Goal: Information Seeking & Learning: Compare options

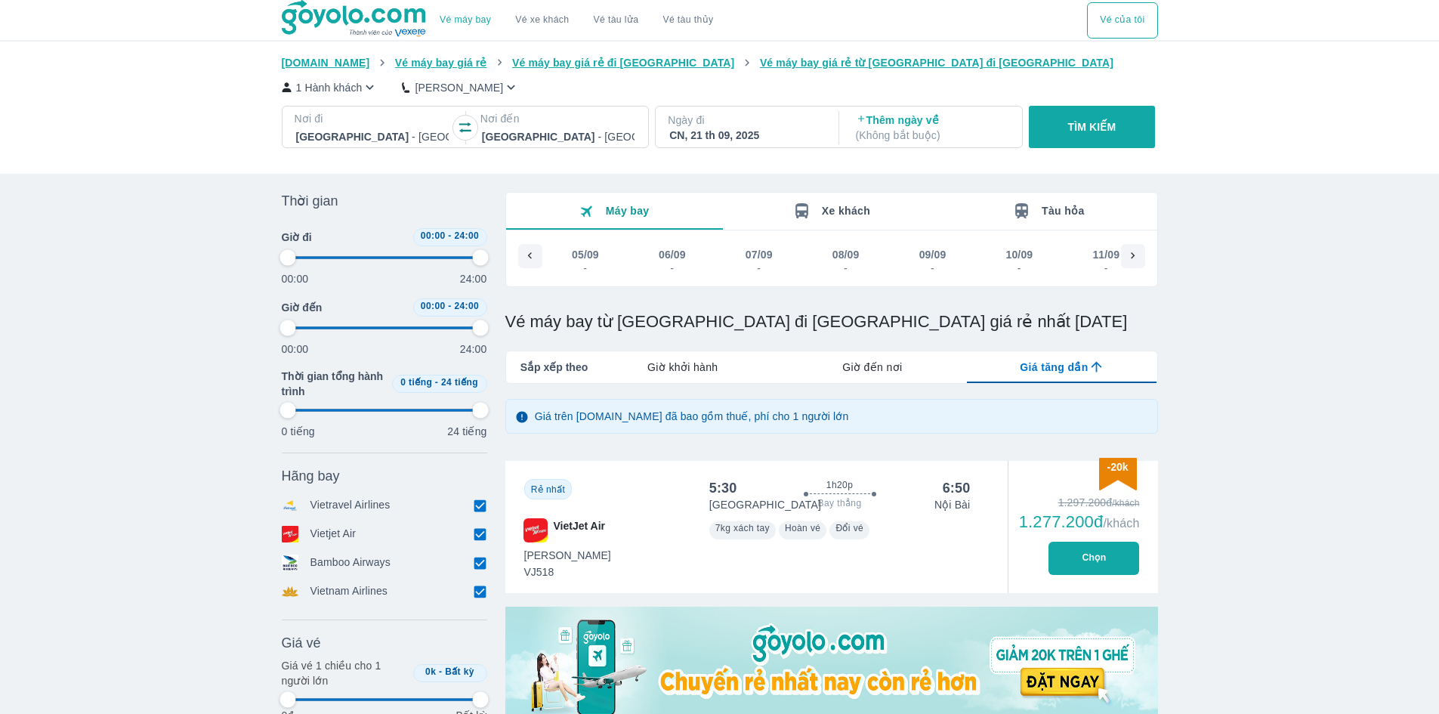
scroll to position [0, 897]
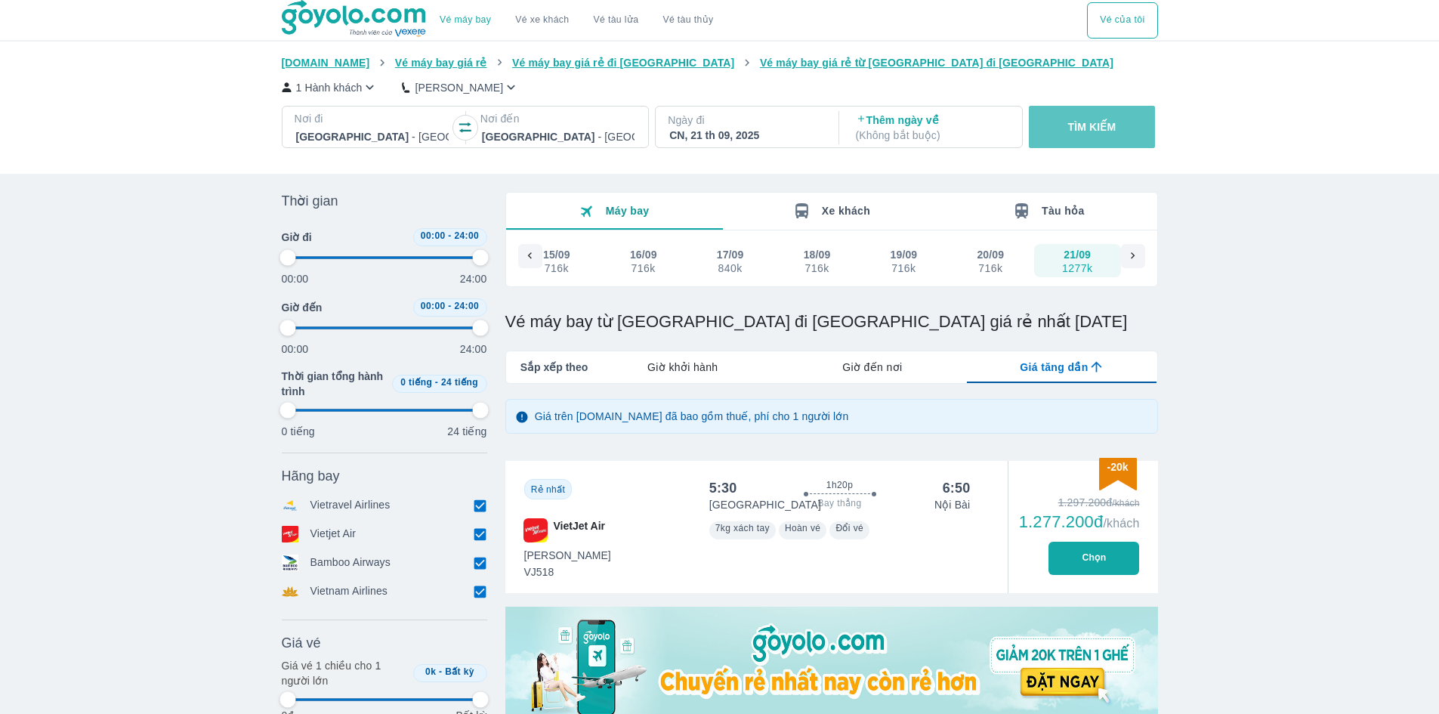
click at [1093, 131] on p "TÌM KIẾM" at bounding box center [1092, 126] width 48 height 15
type input "97.9166666666667"
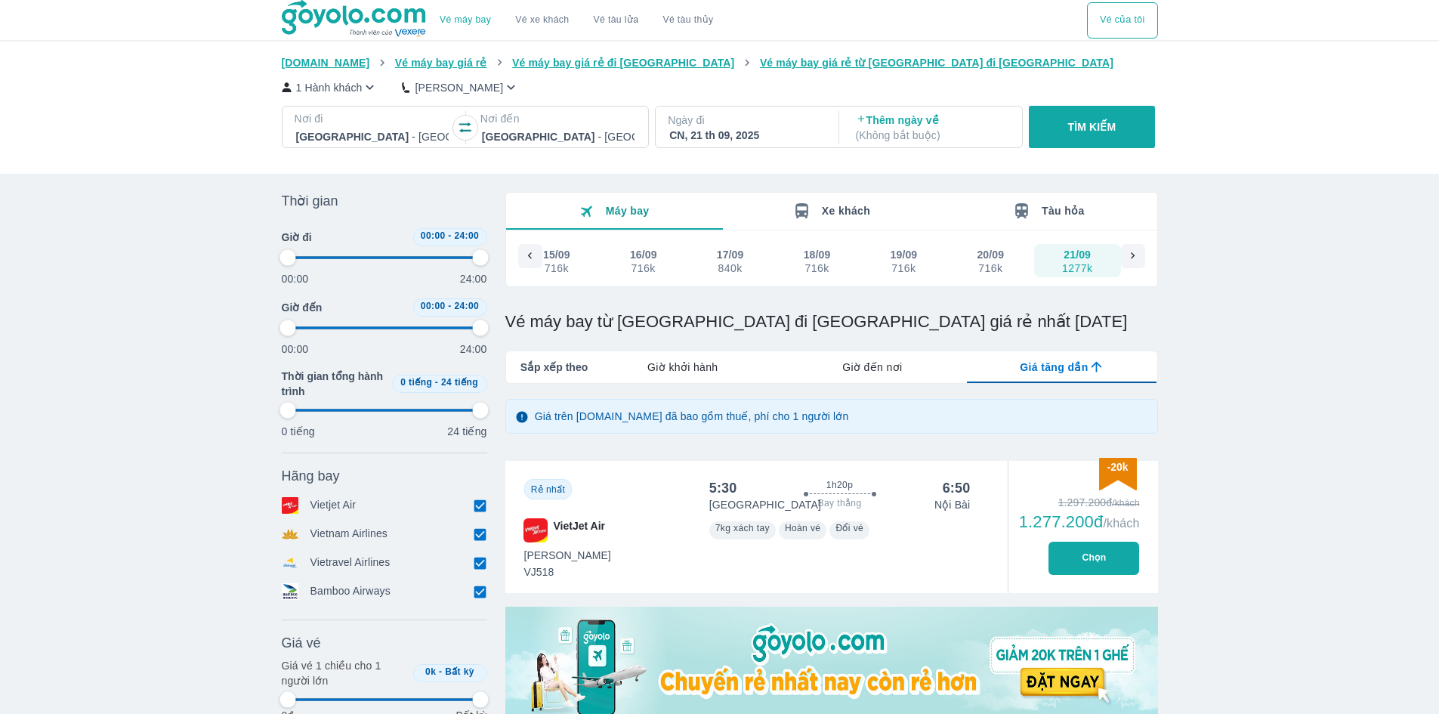
type input "97.9166666666667"
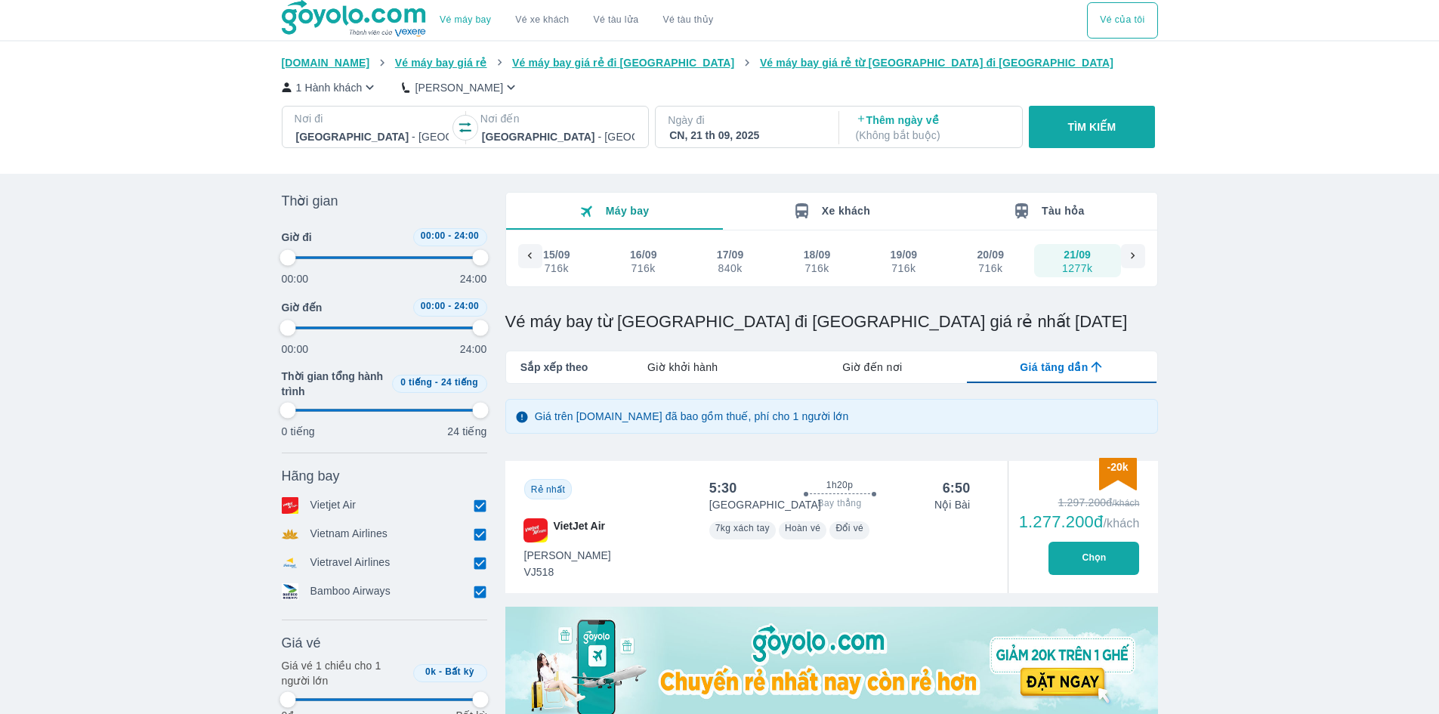
type input "97.9166666666667"
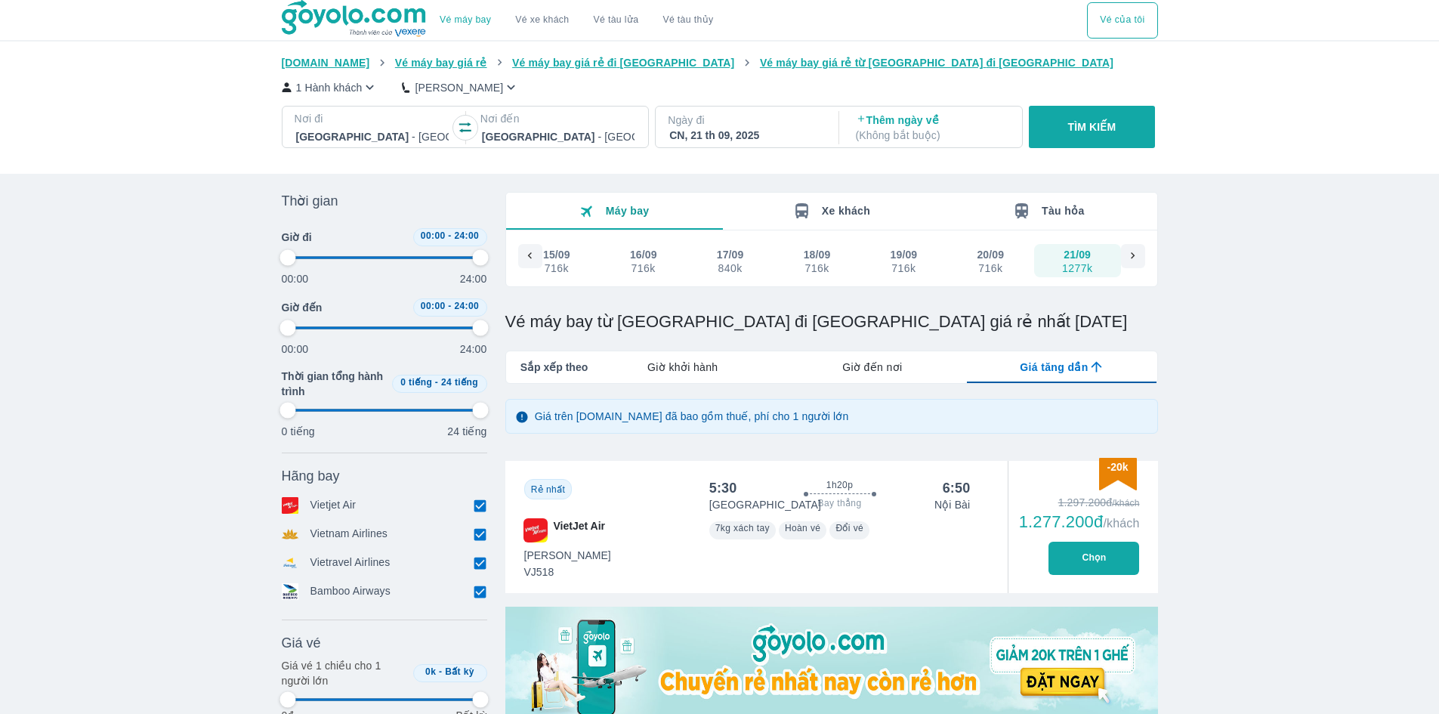
type input "97.9166666666667"
click at [1109, 135] on p "TÌM KIẾM" at bounding box center [1092, 126] width 48 height 15
type input "97.9166666666667"
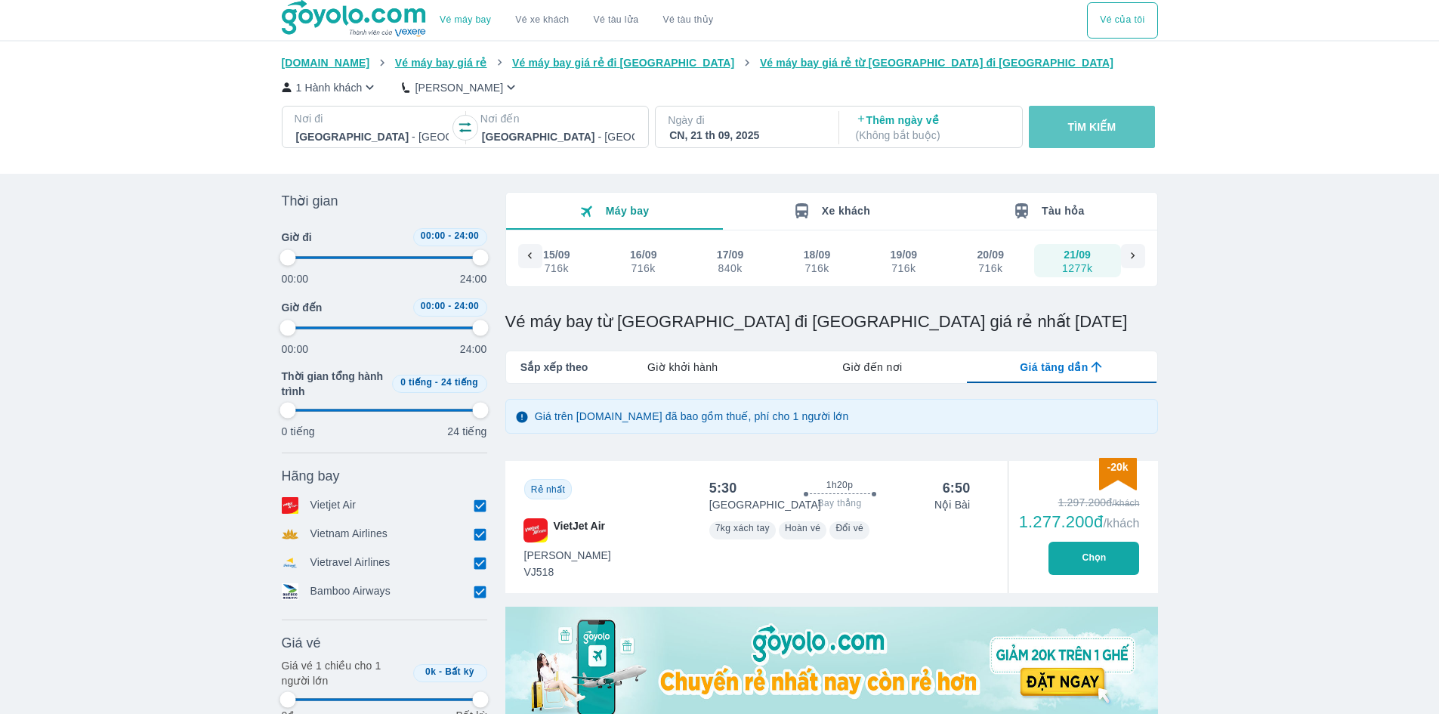
type input "97.9166666666667"
click at [1109, 135] on p "TÌM KIẾM" at bounding box center [1092, 126] width 48 height 15
type input "97.9166666666667"
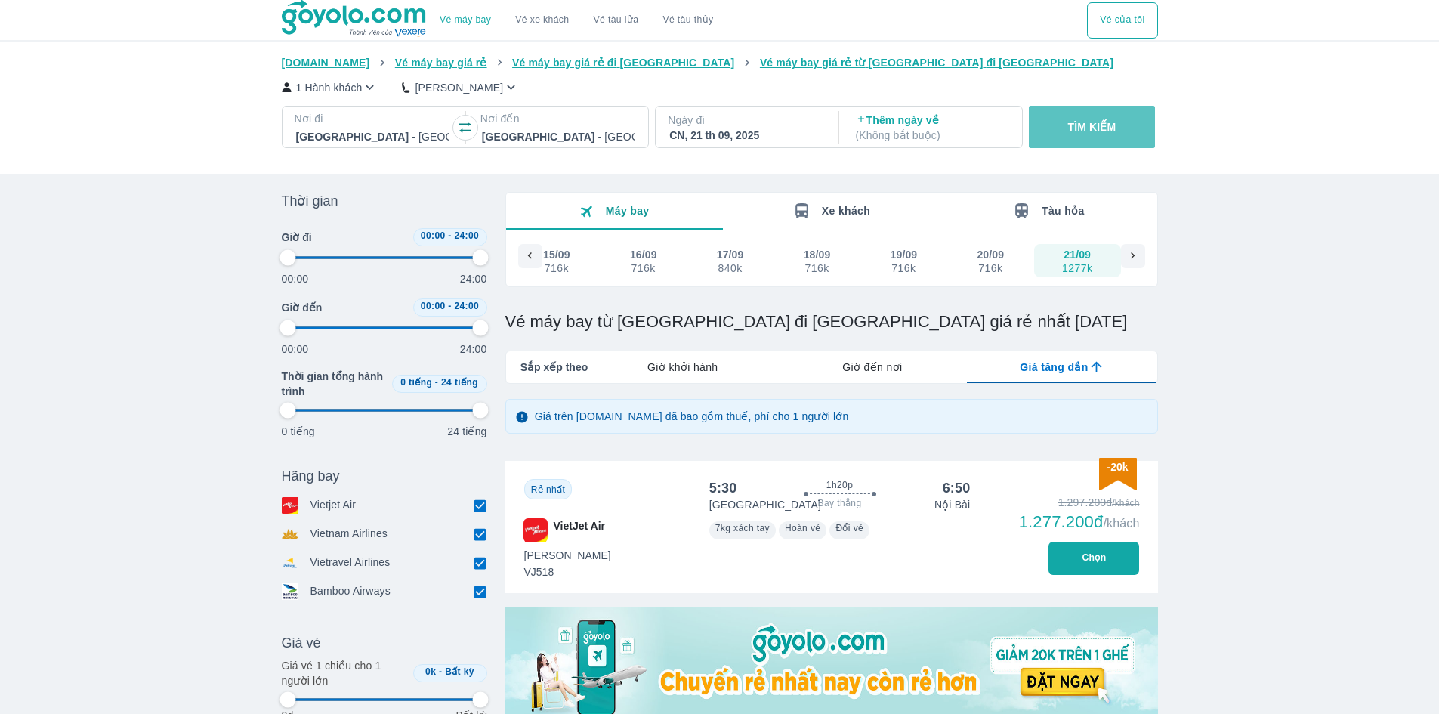
type input "97.9166666666667"
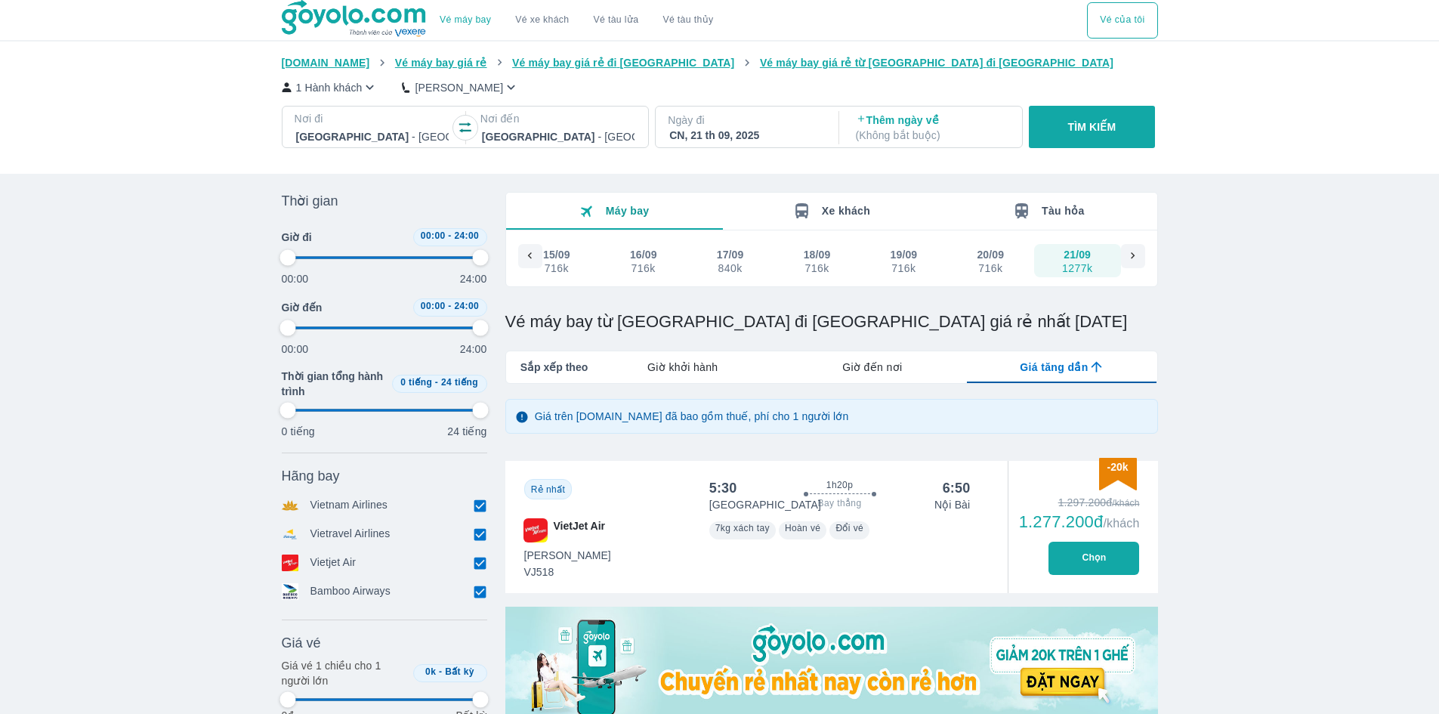
type input "97.9166666666667"
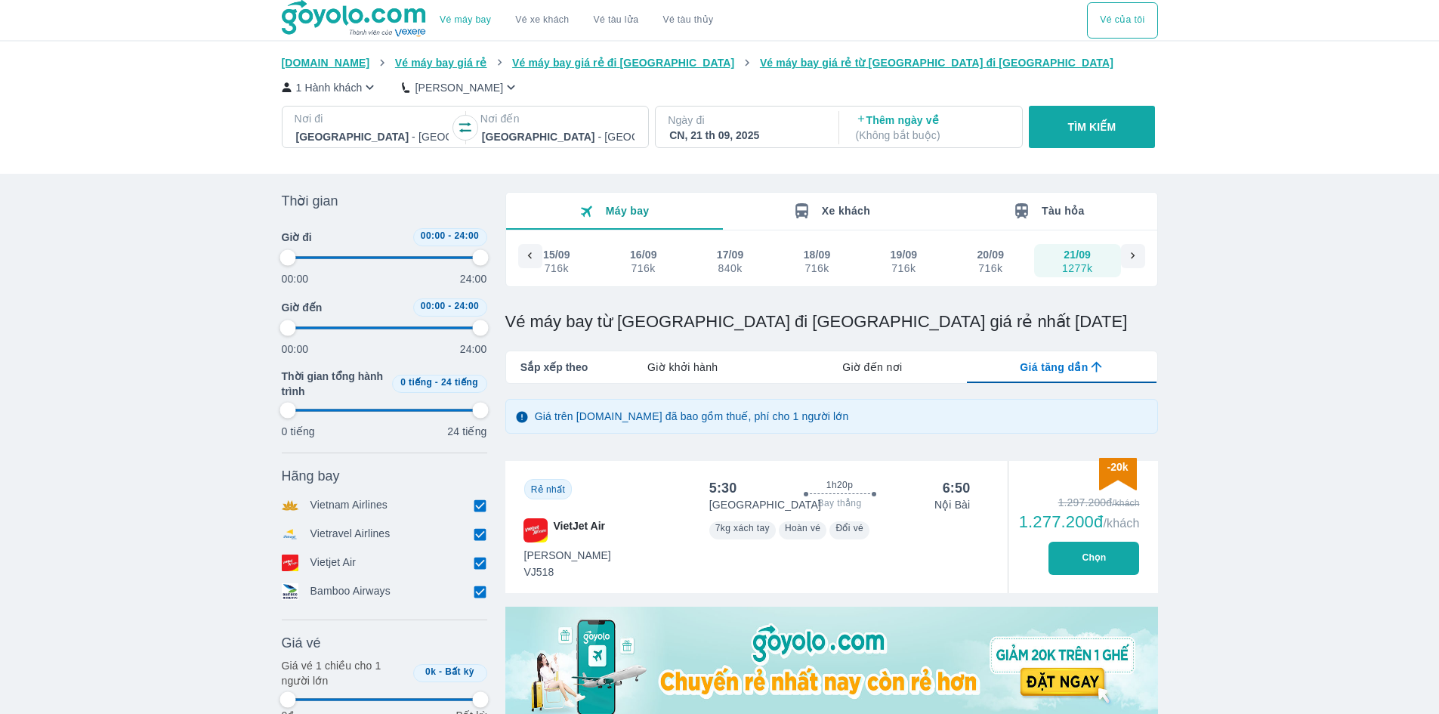
type input "97.9166666666667"
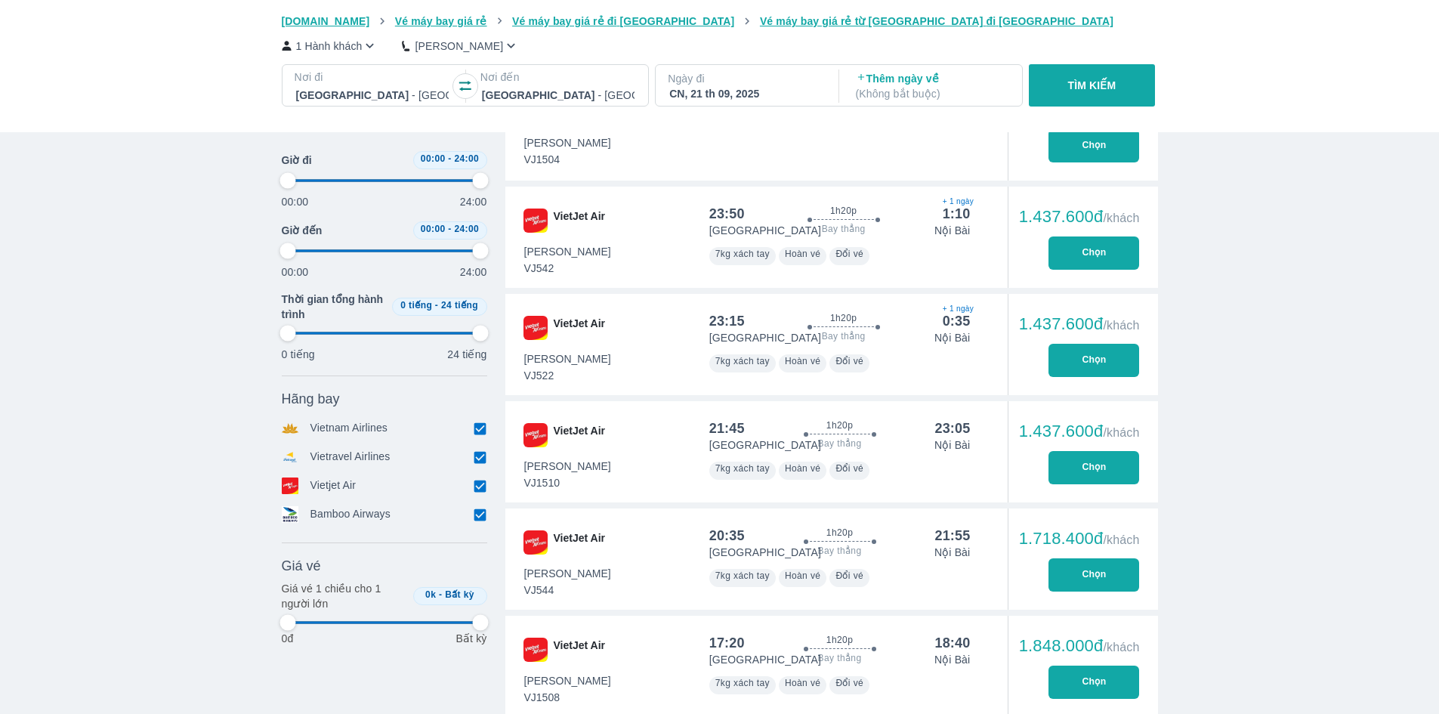
type input "97.9166666666667"
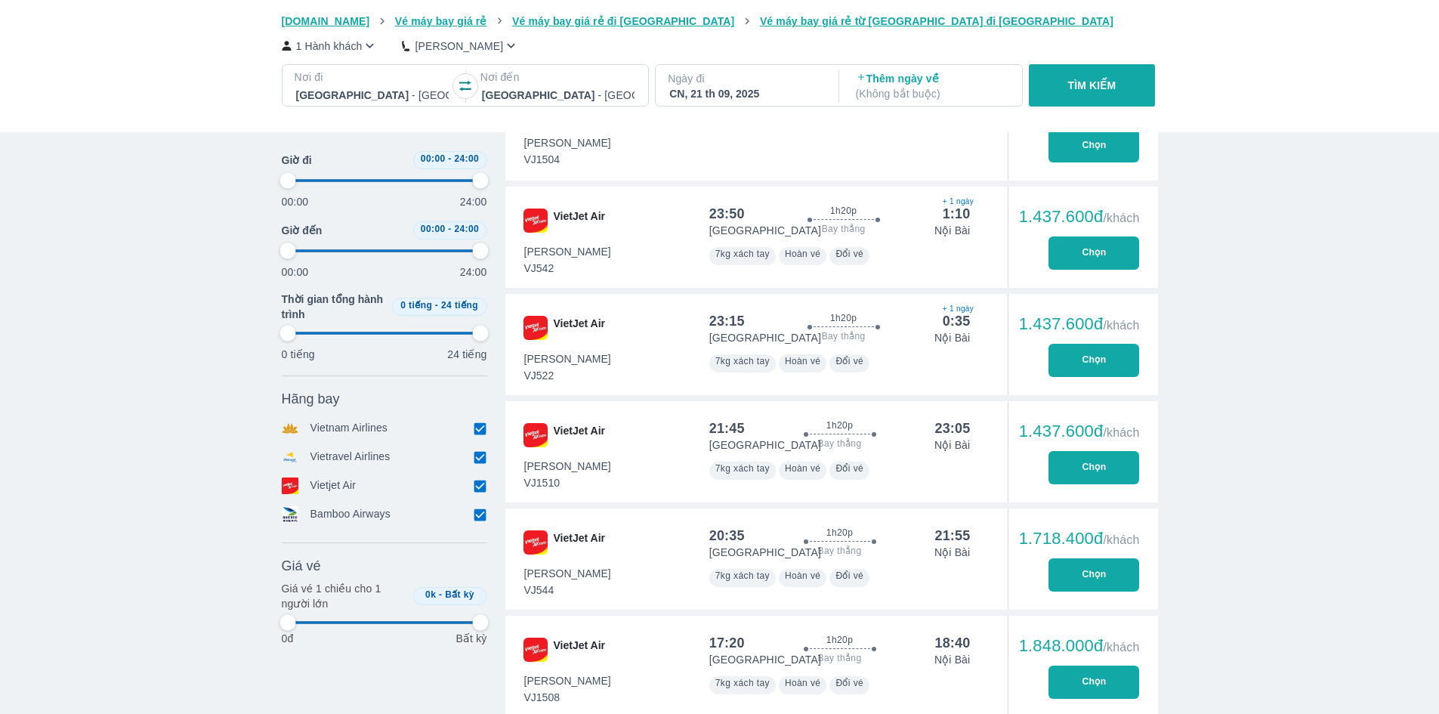
type input "97.9166666666667"
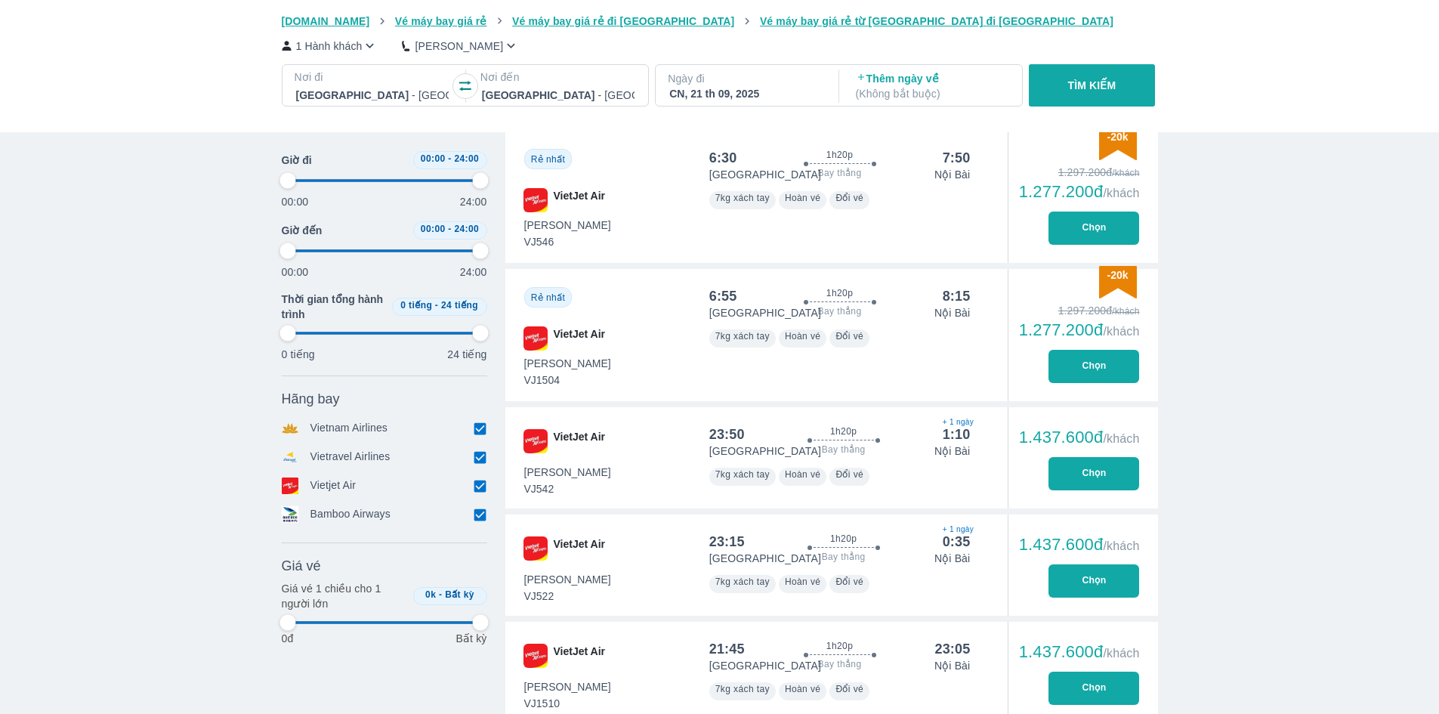
scroll to position [605, 0]
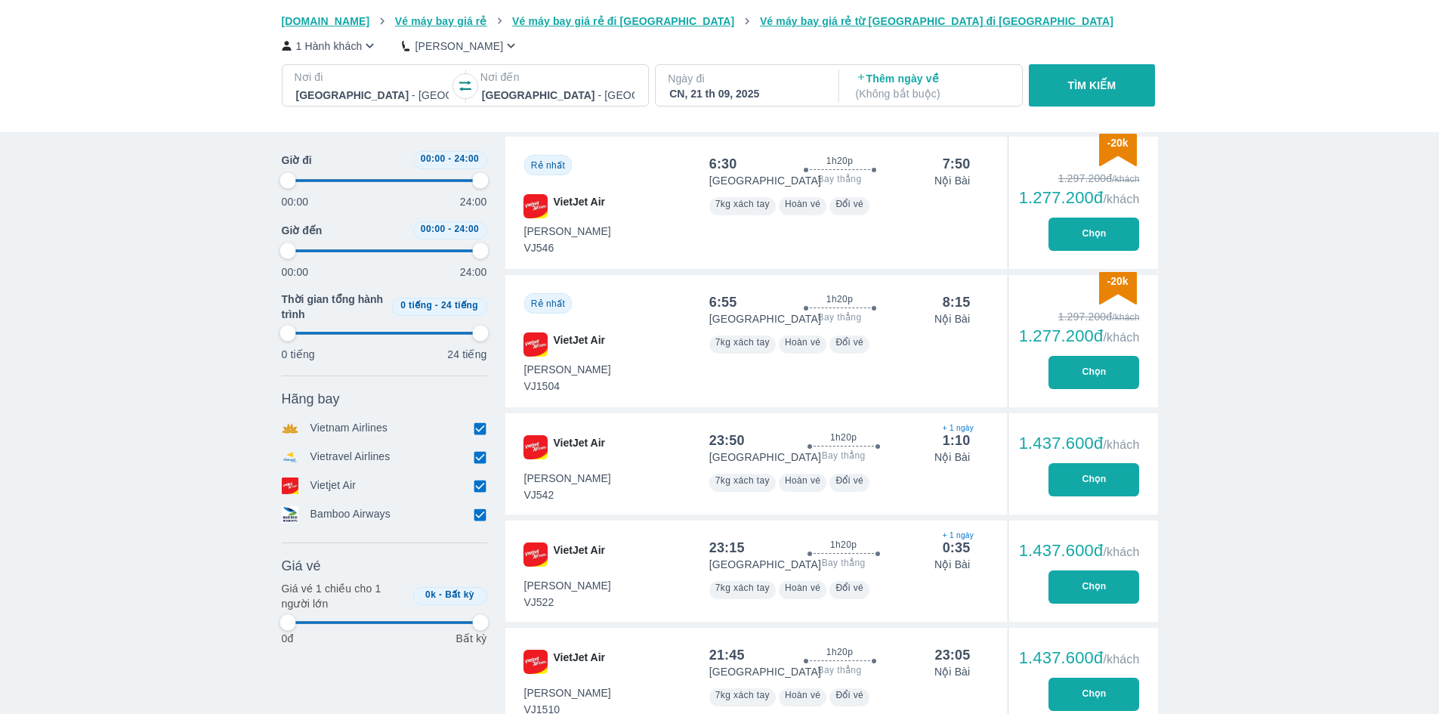
type input "97.9166666666667"
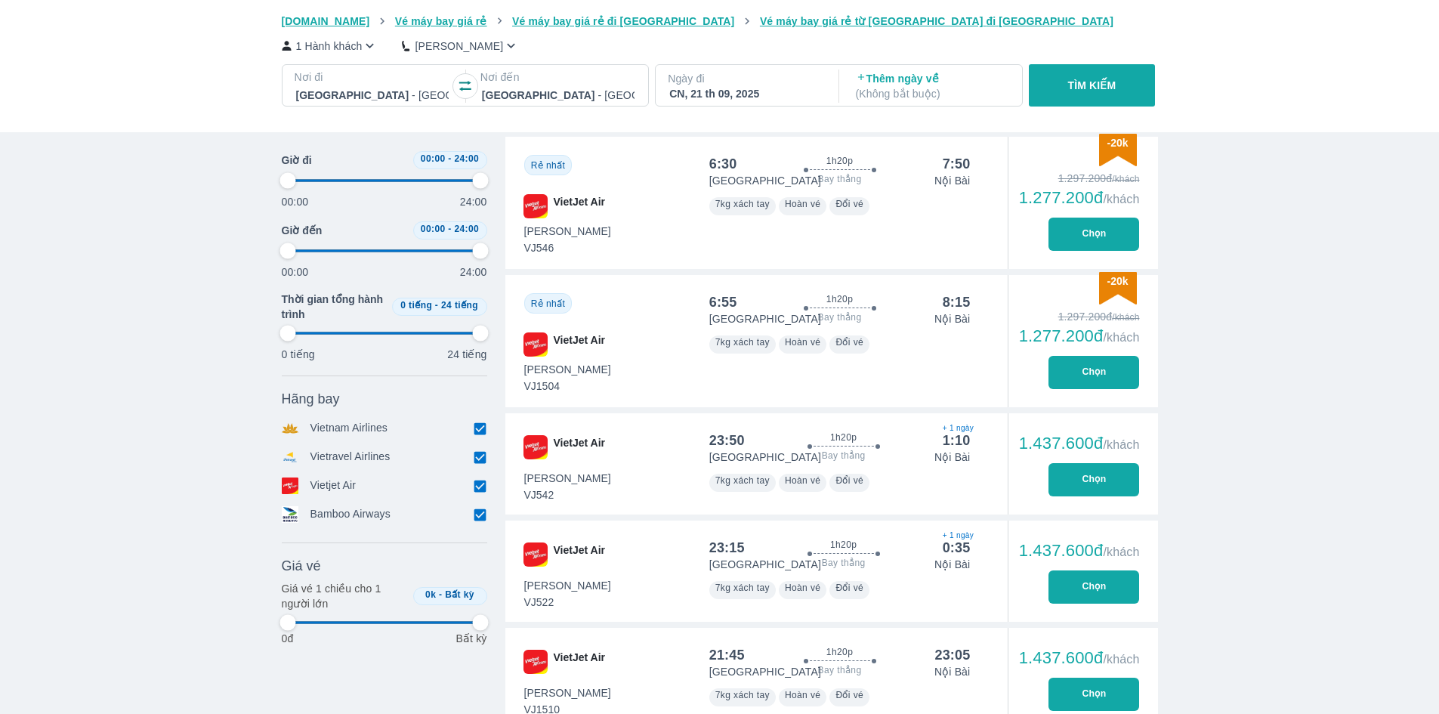
type input "97.9166666666667"
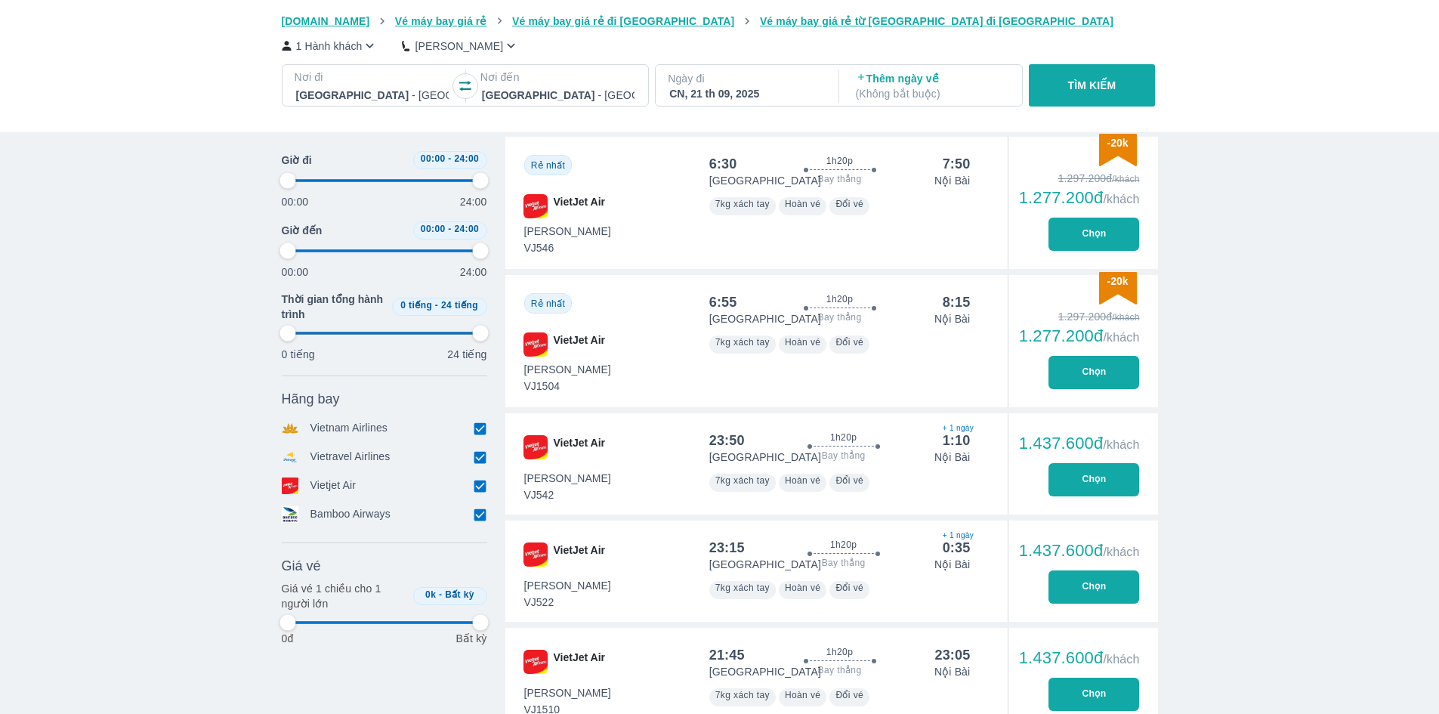
type input "97.9166666666667"
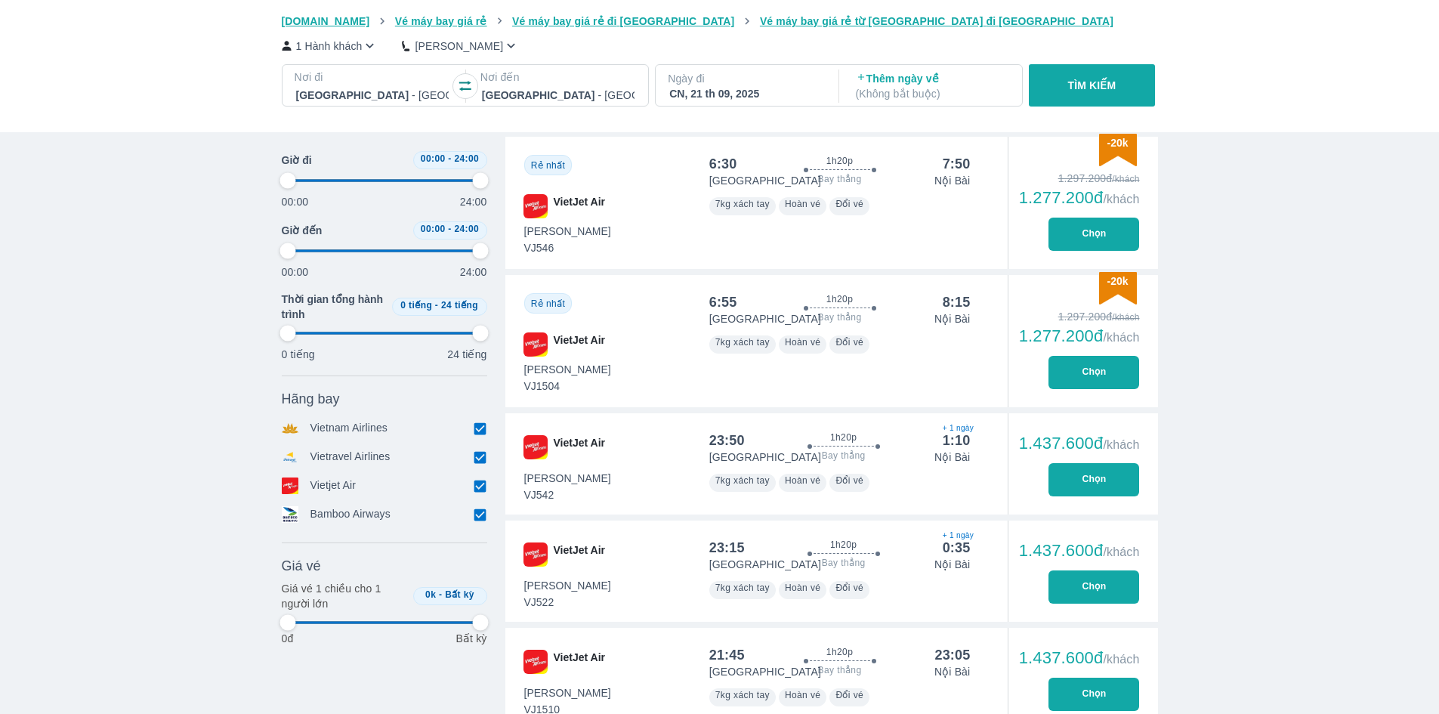
type input "97.9166666666667"
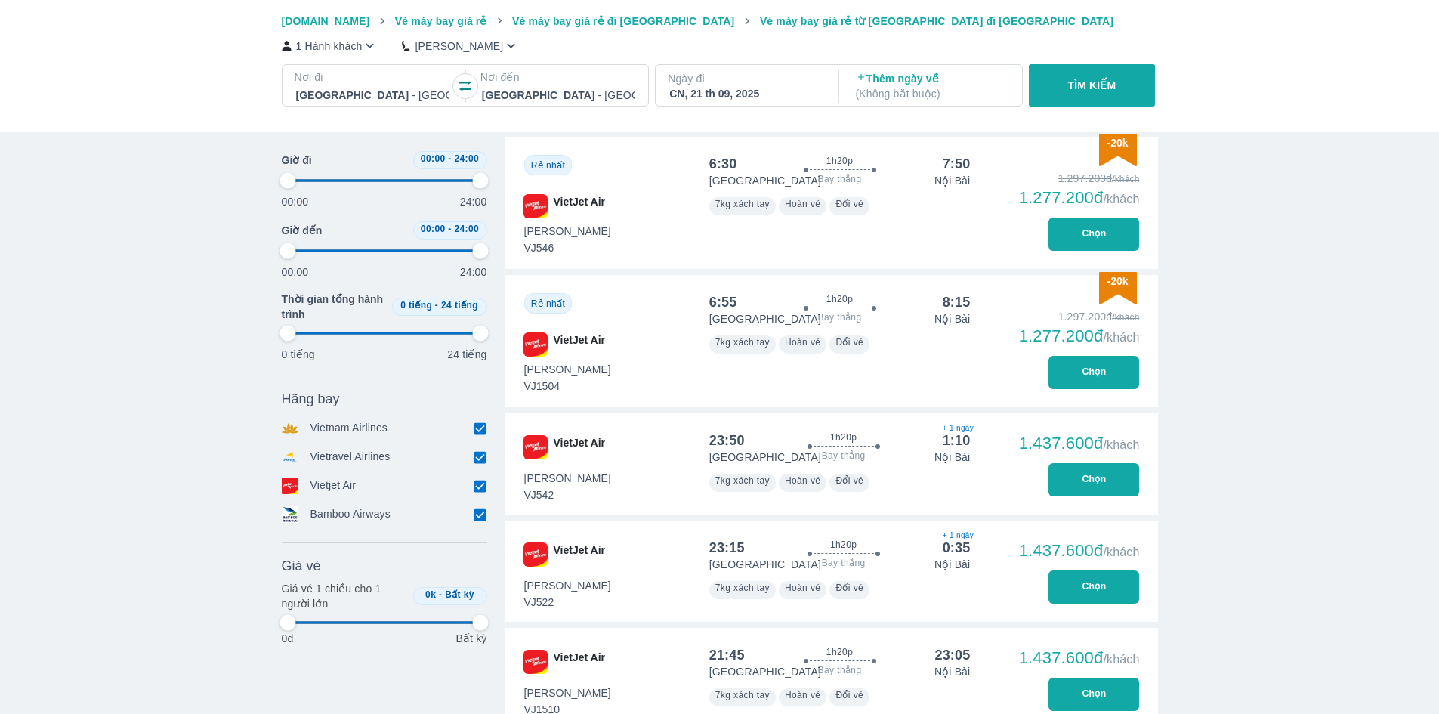
type input "97.9166666666667"
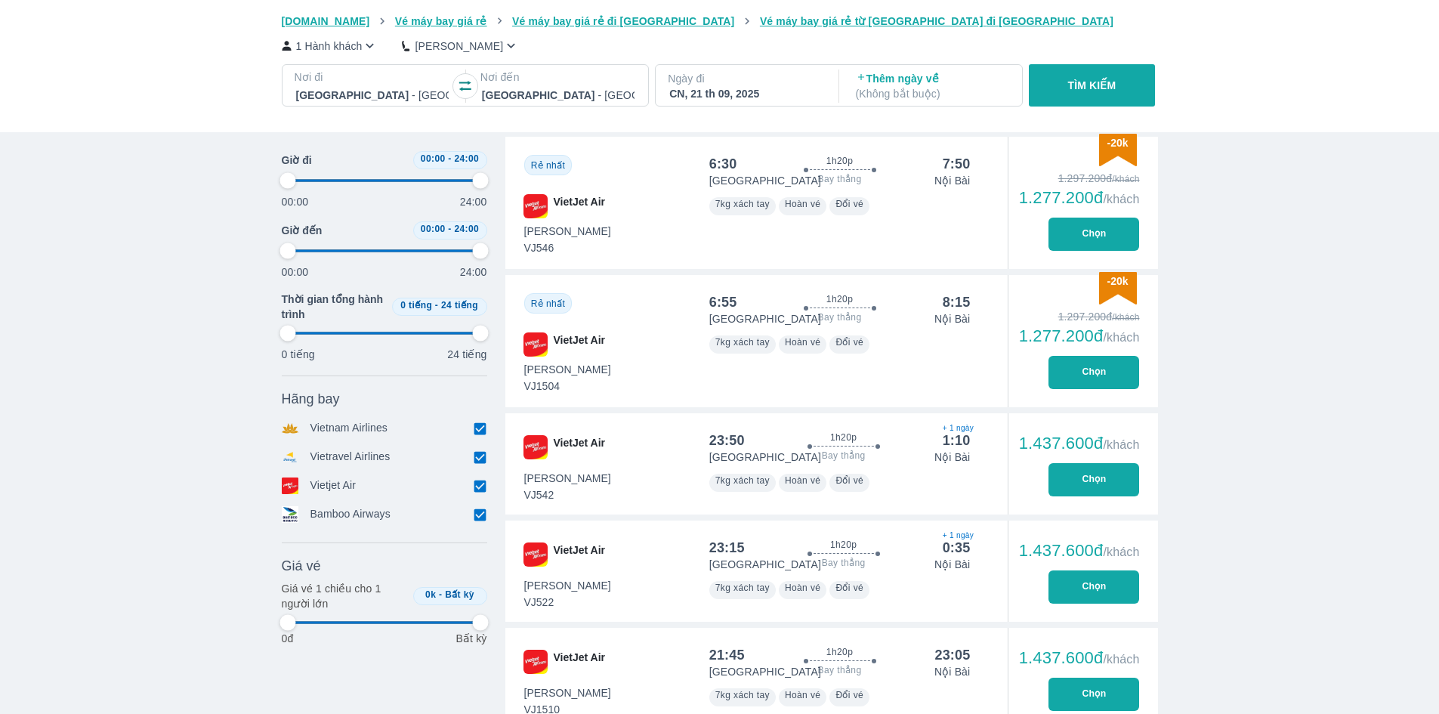
type input "97.9166666666667"
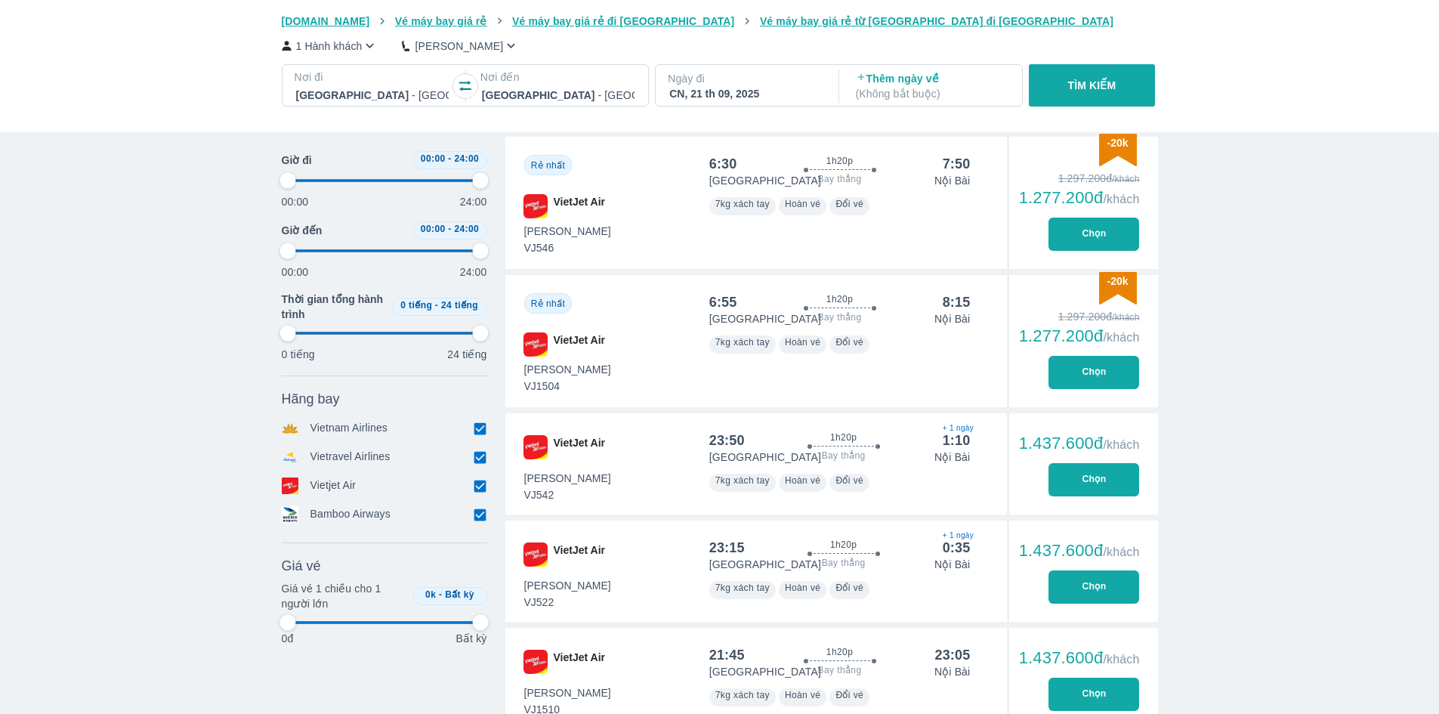
type input "97.9166666666667"
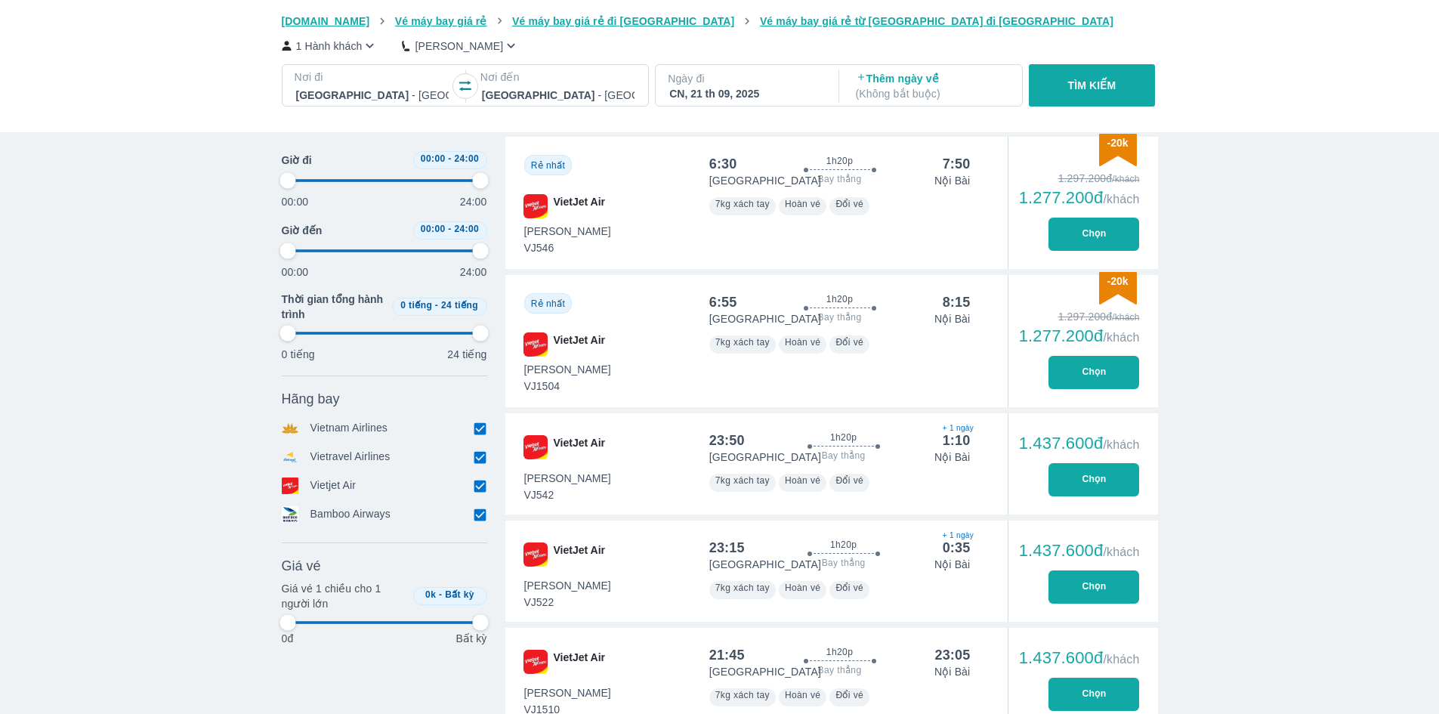
type input "97.9166666666667"
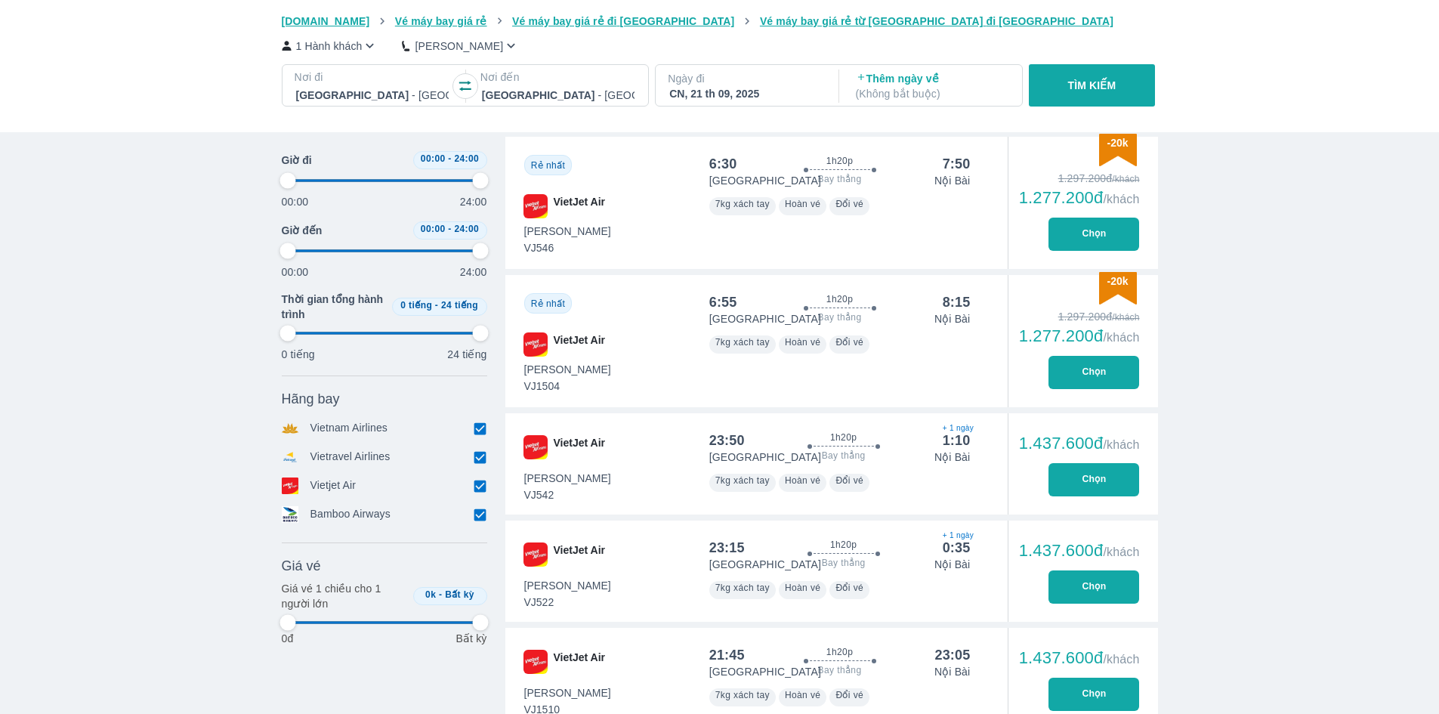
type input "97.9166666666667"
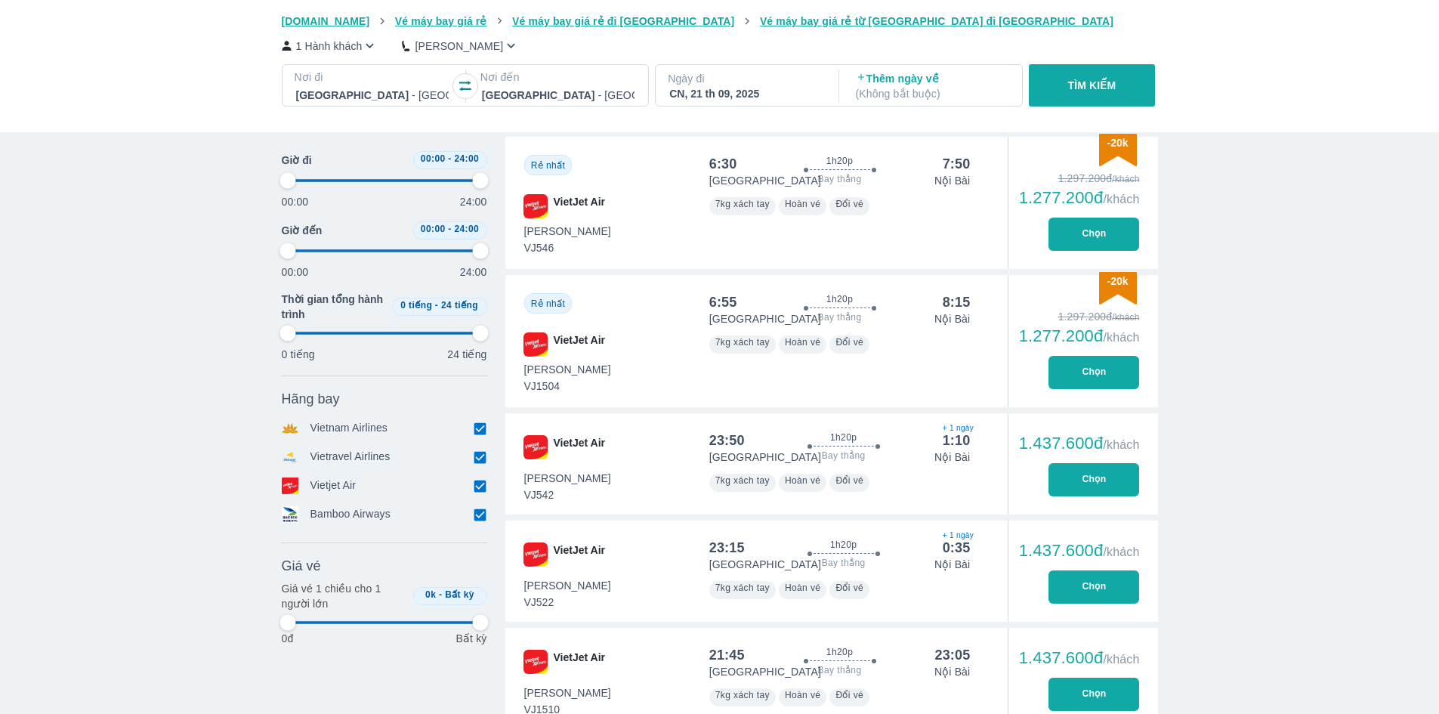
type input "97.9166666666667"
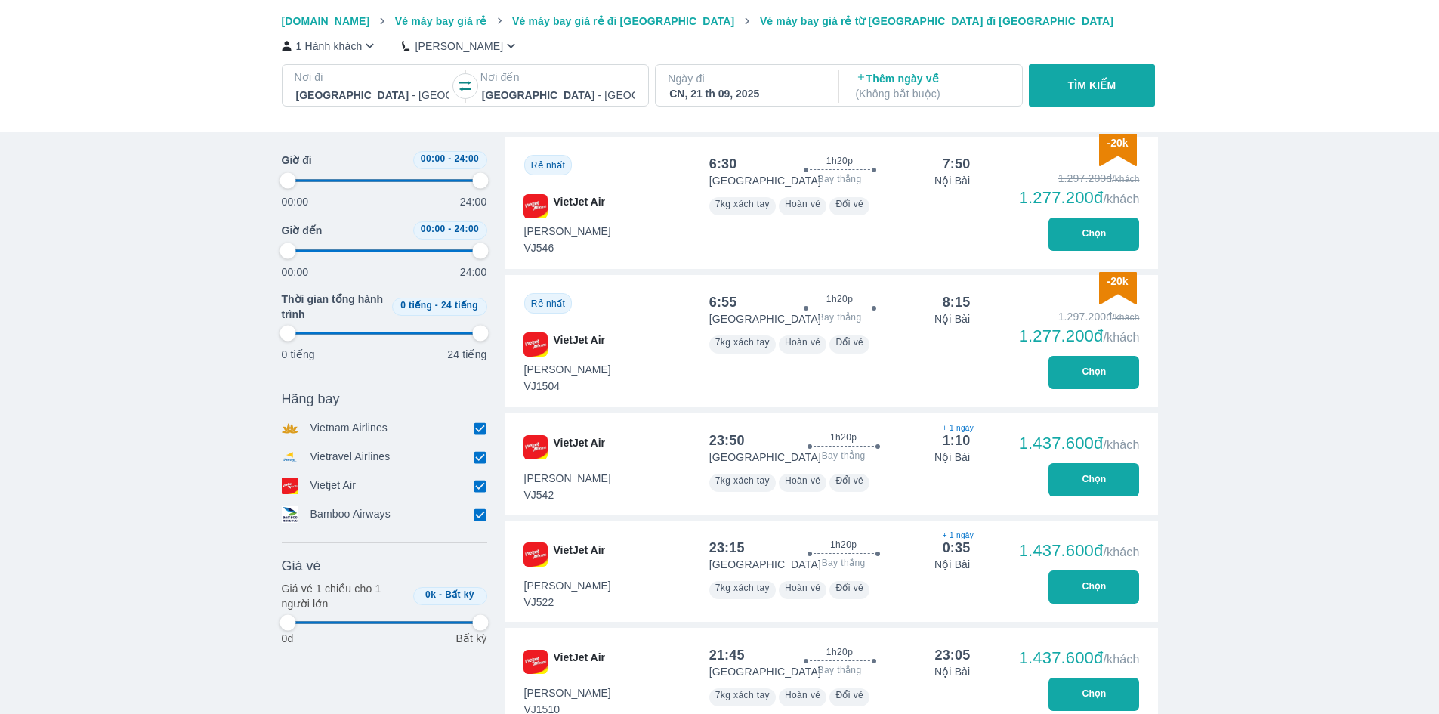
type input "97.9166666666667"
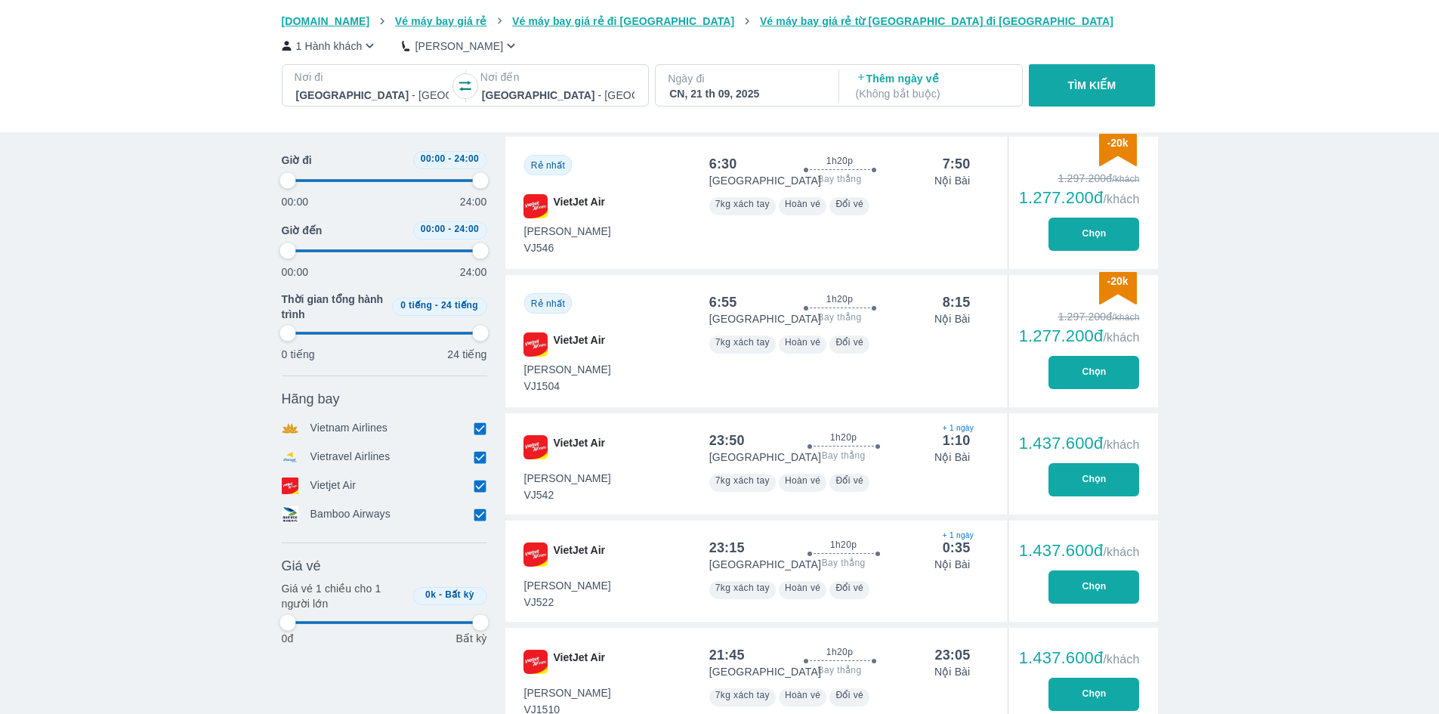
type input "97.9166666666667"
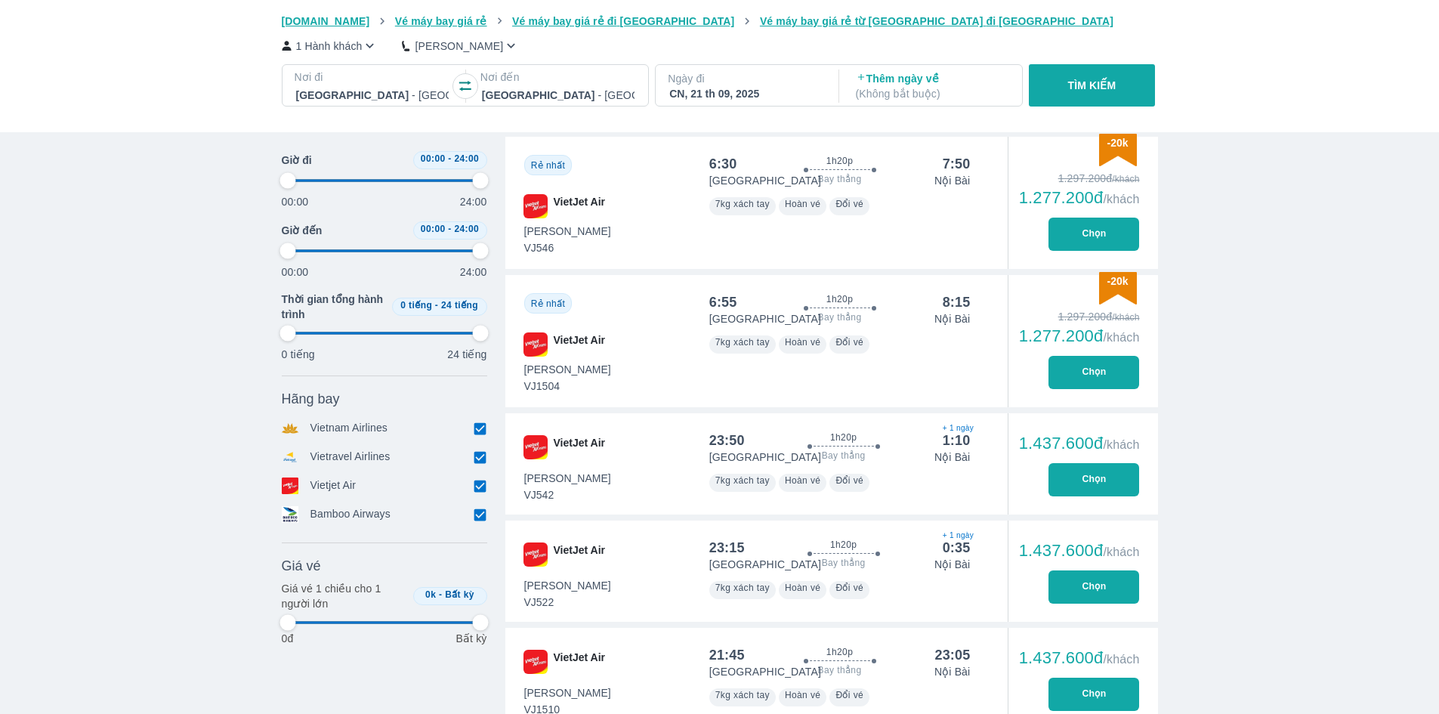
type input "97.9166666666667"
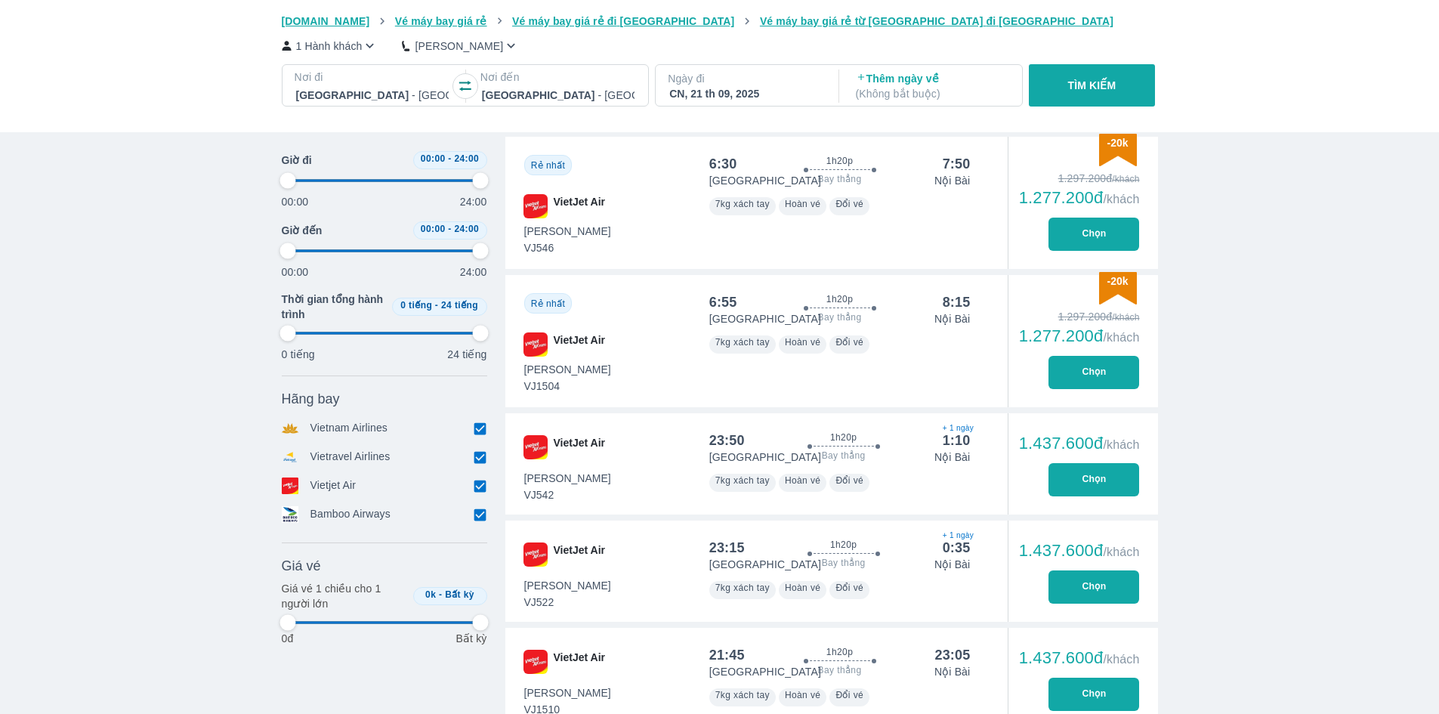
type input "97.9166666666667"
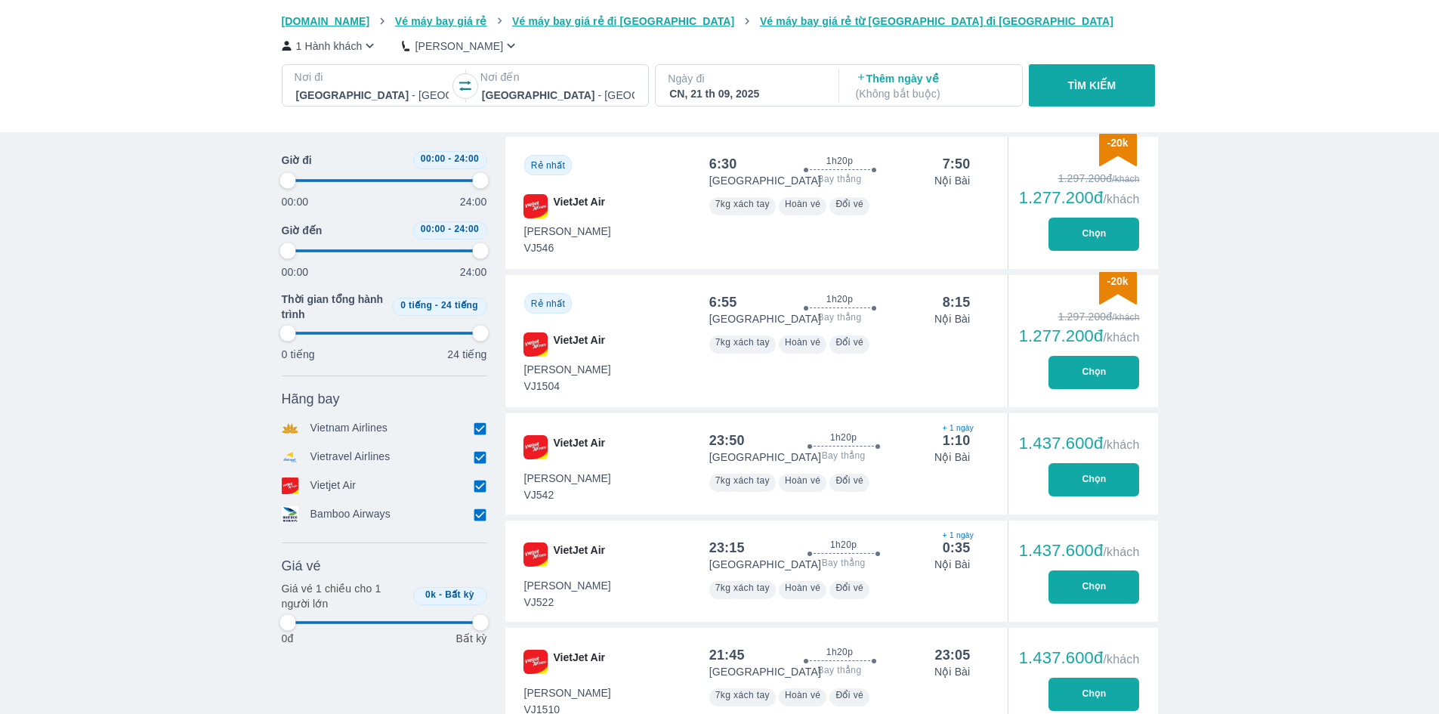
type input "97.9166666666667"
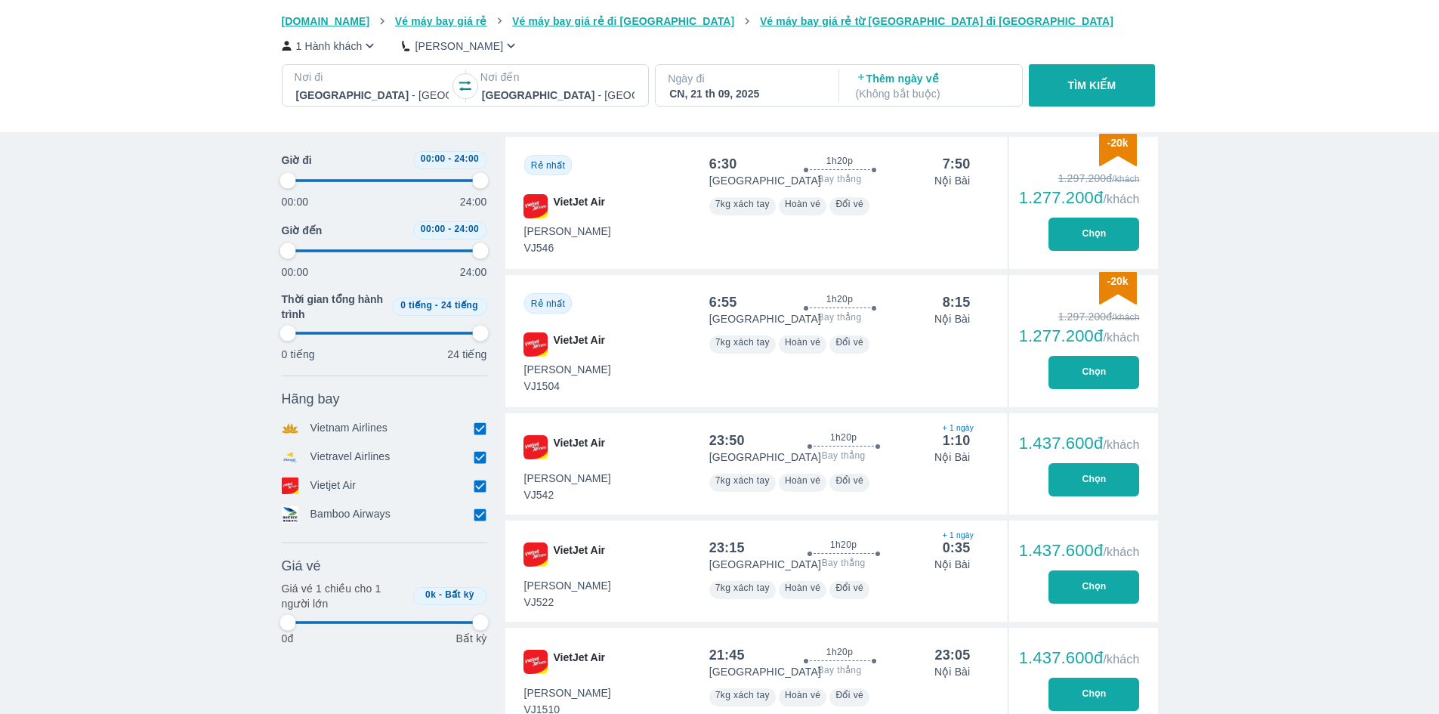
type input "97.9166666666667"
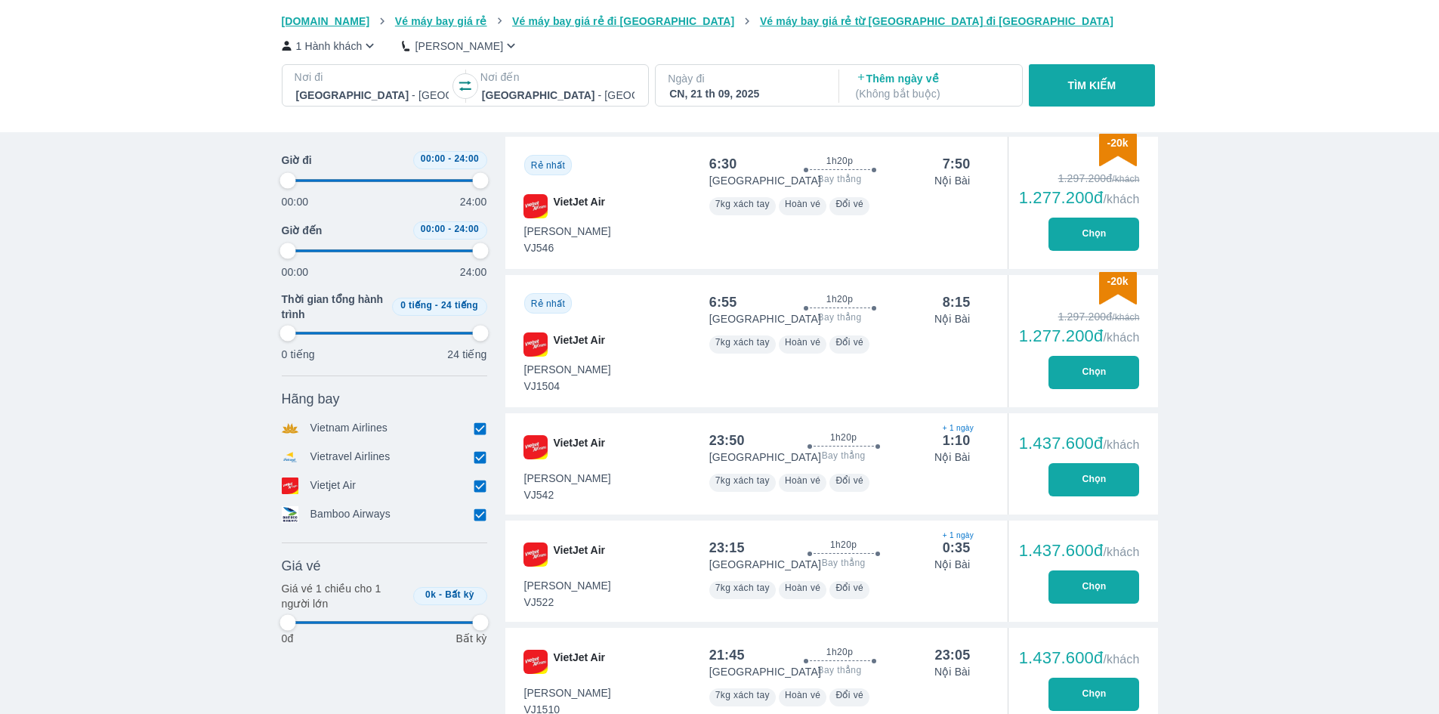
type input "97.9166666666667"
